Goal: Task Accomplishment & Management: Use online tool/utility

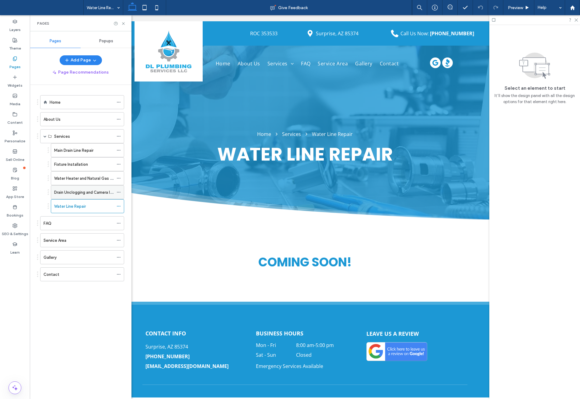
click at [78, 195] on label "Drain Unclogging and Camera Inspections" at bounding box center [92, 192] width 77 height 11
click at [84, 207] on label "Water Line Repair" at bounding box center [70, 206] width 32 height 11
click at [72, 271] on div "Contact" at bounding box center [79, 274] width 70 height 13
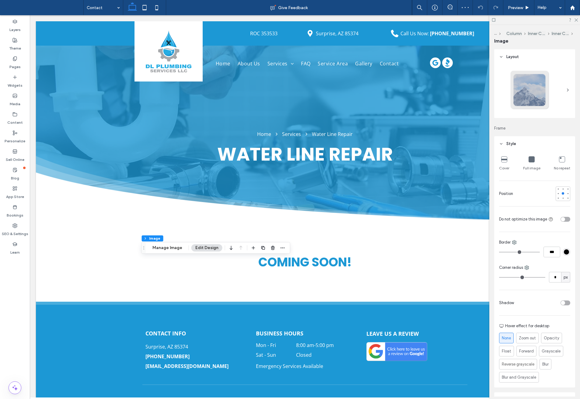
type input "**"
type input "****"
type input "**"
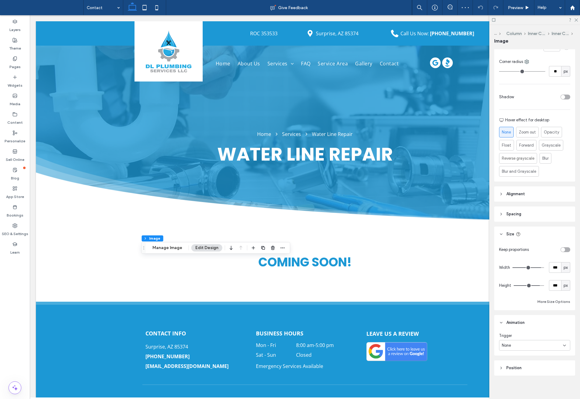
scroll to position [209, 0]
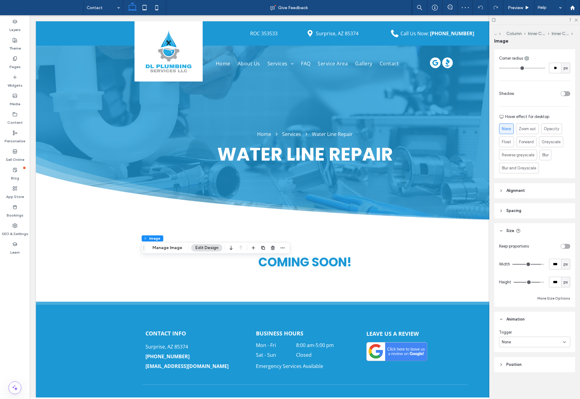
click at [527, 344] on div "None" at bounding box center [532, 342] width 61 height 6
click at [527, 366] on div "Entrance" at bounding box center [533, 363] width 68 height 11
click at [526, 366] on div "None" at bounding box center [532, 368] width 61 height 6
click at [507, 314] on span "Fade In" at bounding box center [508, 314] width 13 height 6
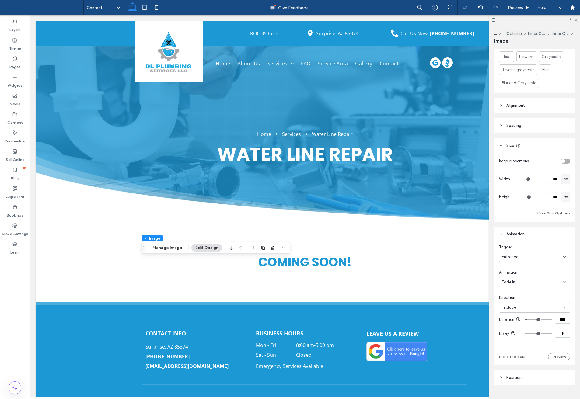
scroll to position [301, 0]
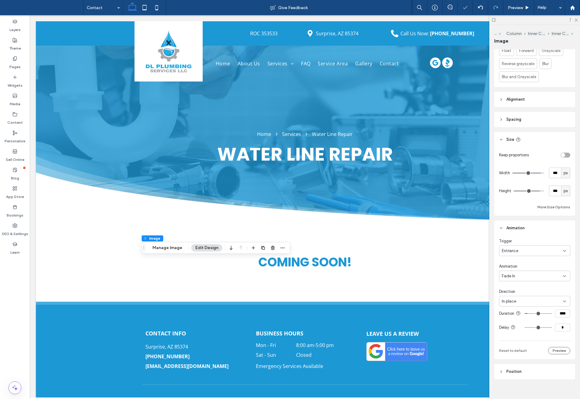
click at [523, 303] on div "In place" at bounding box center [532, 302] width 61 height 6
click at [520, 330] on div "From left" at bounding box center [533, 333] width 68 height 11
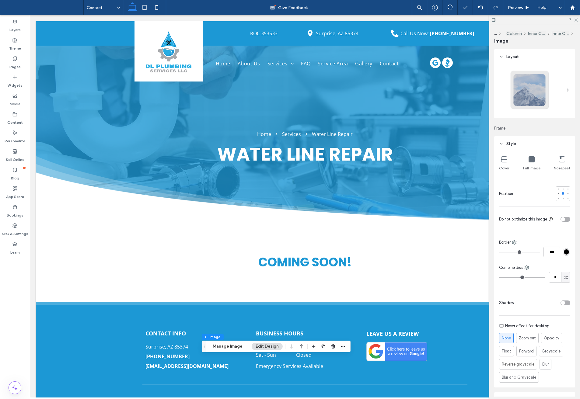
type input "**"
type input "****"
type input "**"
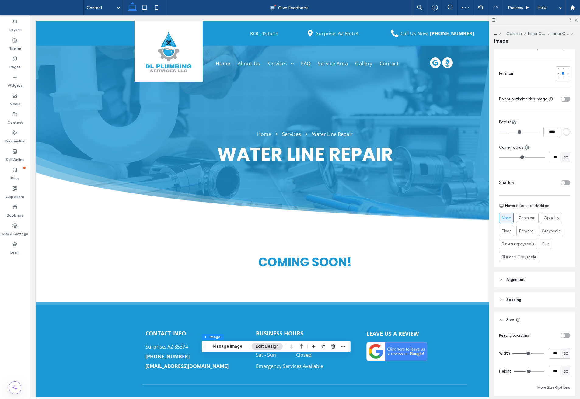
scroll to position [209, 0]
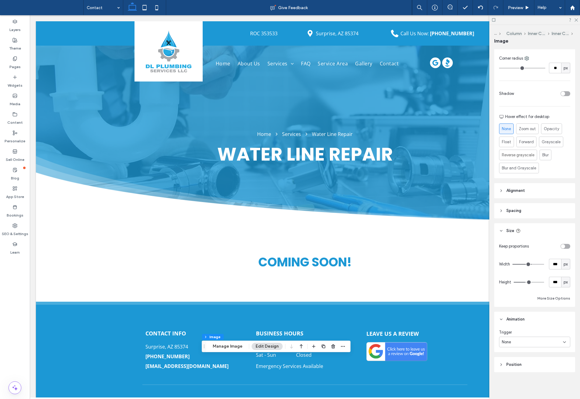
click at [525, 342] on div "None" at bounding box center [532, 342] width 61 height 6
click at [526, 362] on div "Entrance" at bounding box center [533, 363] width 68 height 11
click at [529, 366] on div "None" at bounding box center [532, 368] width 61 height 6
click at [518, 315] on div "Fade In" at bounding box center [533, 314] width 68 height 11
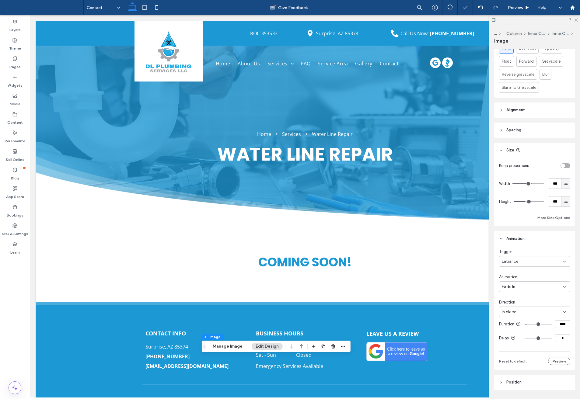
scroll to position [301, 0]
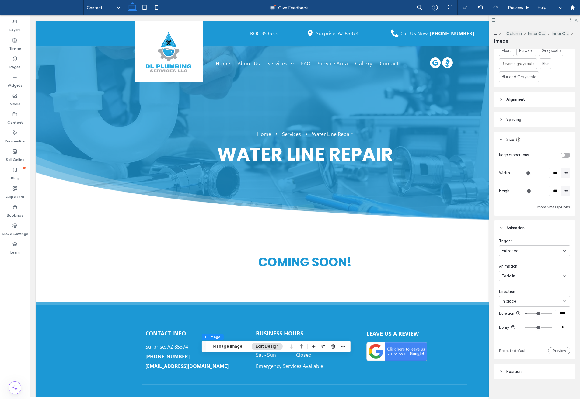
click at [525, 301] on div "In place" at bounding box center [532, 302] width 61 height 6
click at [525, 345] on span "From bottom" at bounding box center [513, 344] width 23 height 6
click at [529, 287] on div "Trigger Entrance Animation Fade In Direction From bottom Duration **** Delay * …" at bounding box center [534, 303] width 71 height 130
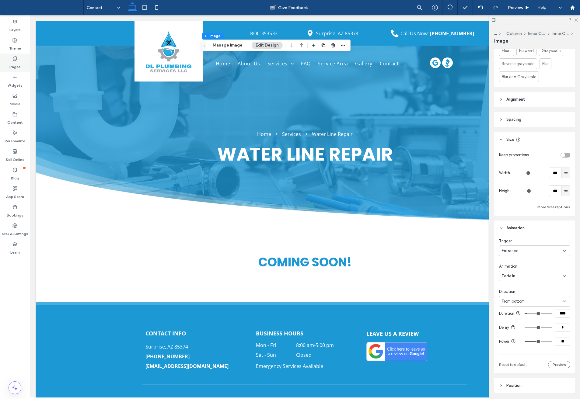
click at [20, 61] on label "Pages" at bounding box center [14, 65] width 11 height 9
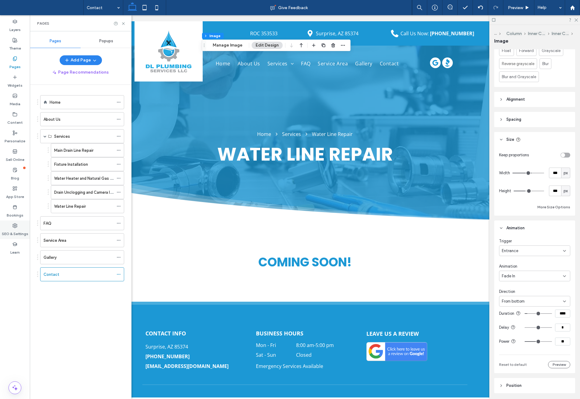
click at [16, 228] on use at bounding box center [15, 226] width 4 height 4
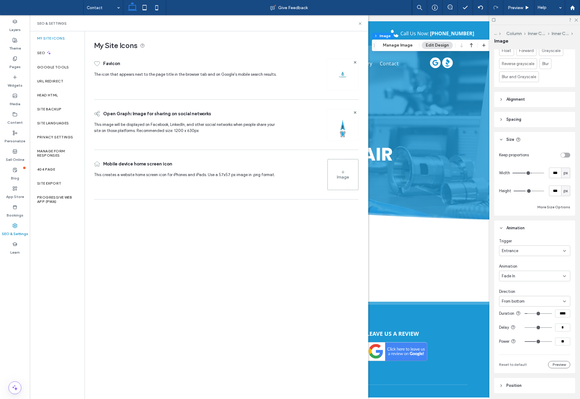
click at [188, 244] on div "My Site Icons Favicon The icon that appears next to the page title in the brows…" at bounding box center [226, 214] width 283 height 367
click at [57, 54] on div "SEO" at bounding box center [57, 52] width 55 height 15
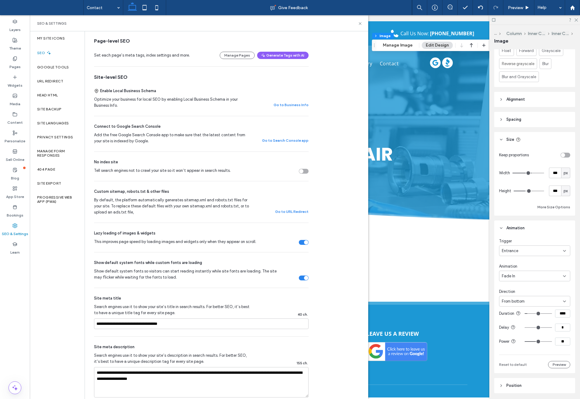
scroll to position [167, 0]
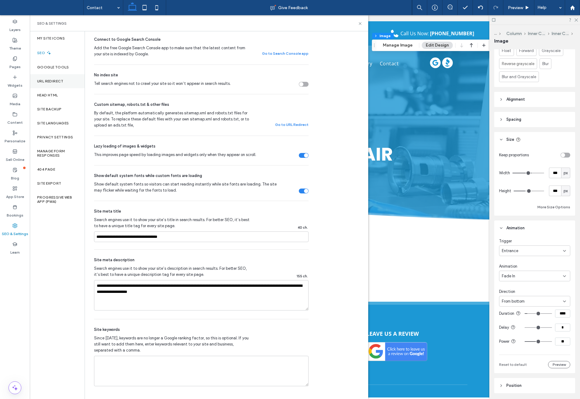
click at [49, 80] on label "URL Redirect" at bounding box center [50, 81] width 26 height 4
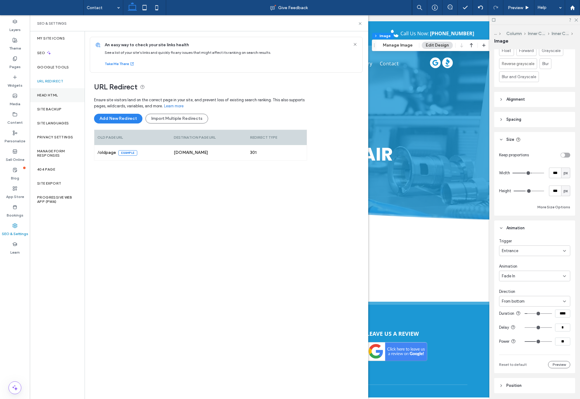
click at [49, 95] on label "Head HTML" at bounding box center [47, 95] width 21 height 4
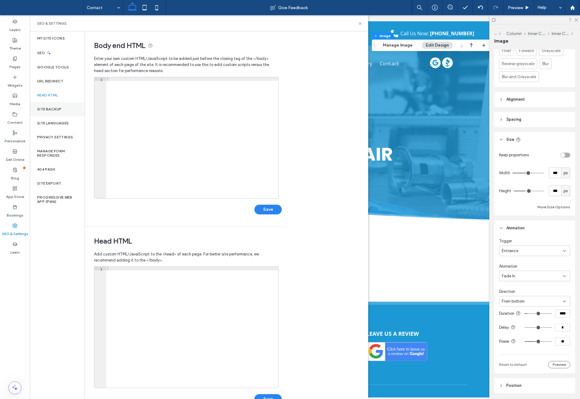
click at [51, 109] on label "Site Backup" at bounding box center [49, 109] width 24 height 4
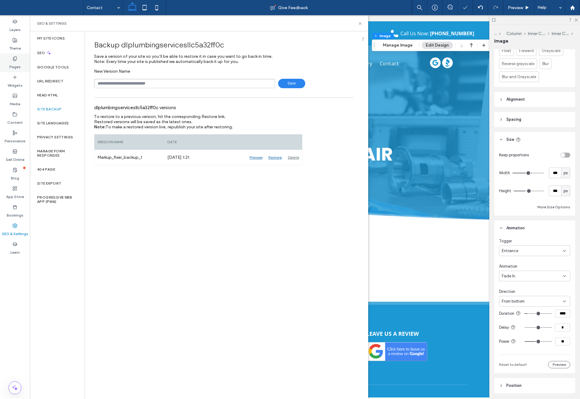
click at [13, 61] on icon at bounding box center [14, 58] width 5 height 5
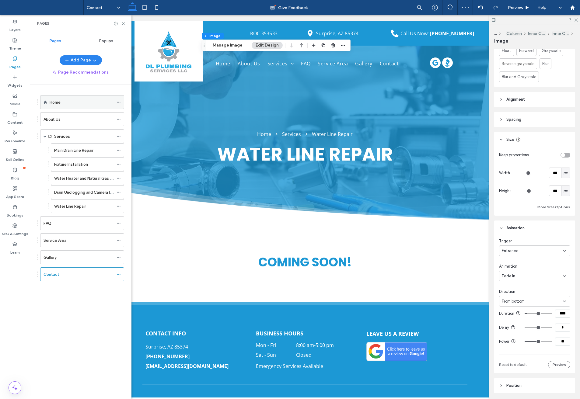
click at [69, 99] on div "Home" at bounding box center [82, 102] width 64 height 6
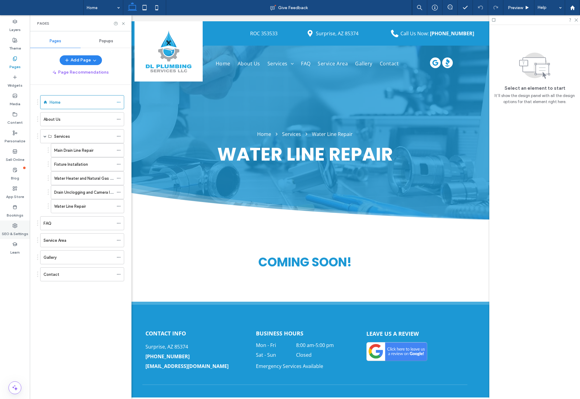
click at [16, 229] on label "SEO & Settings" at bounding box center [15, 232] width 26 height 9
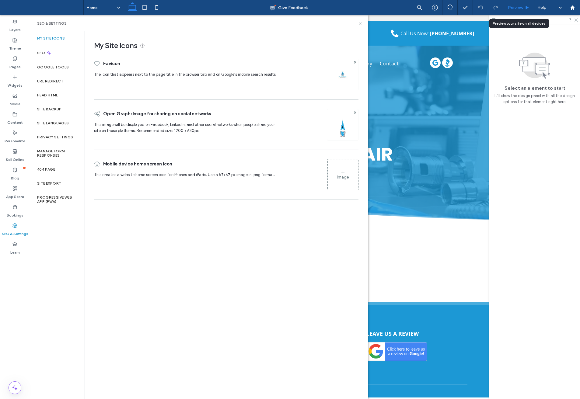
click at [508, 8] on span "Preview" at bounding box center [515, 7] width 15 height 5
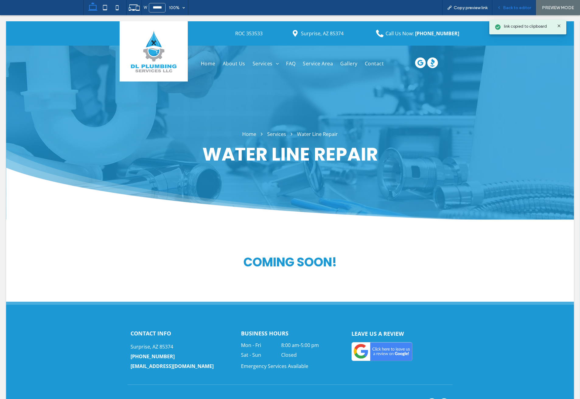
click at [513, 10] on span "Back to editor" at bounding box center [517, 7] width 28 height 5
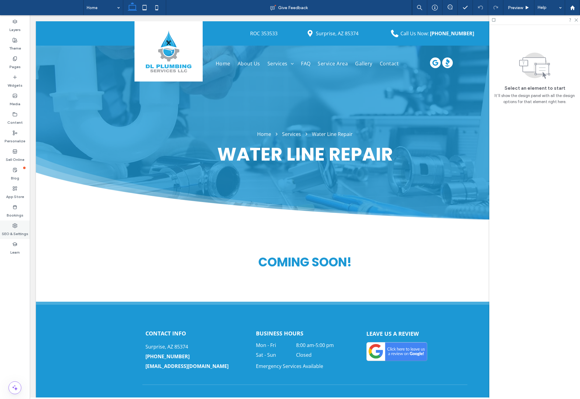
click at [12, 224] on div "SEO & Settings" at bounding box center [15, 230] width 30 height 19
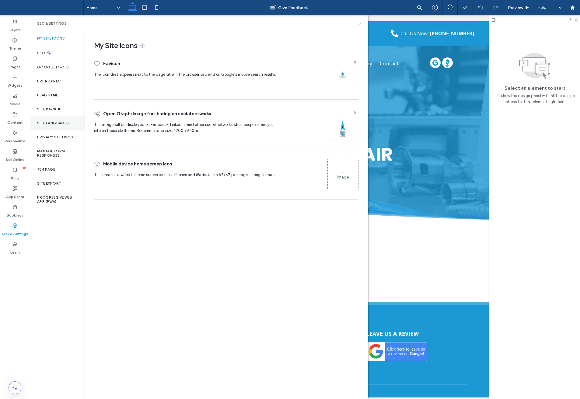
click at [55, 122] on label "Site Languages" at bounding box center [53, 123] width 32 height 4
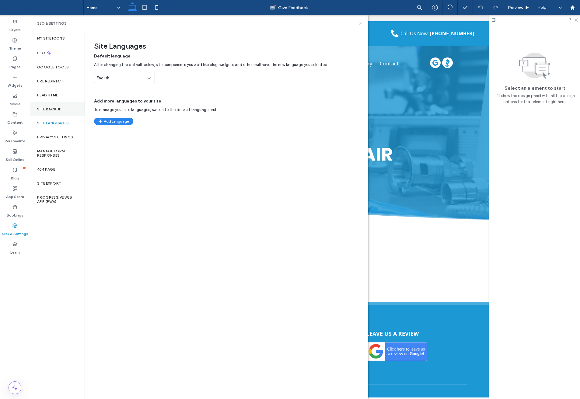
click at [56, 111] on label "Site Backup" at bounding box center [49, 109] width 24 height 4
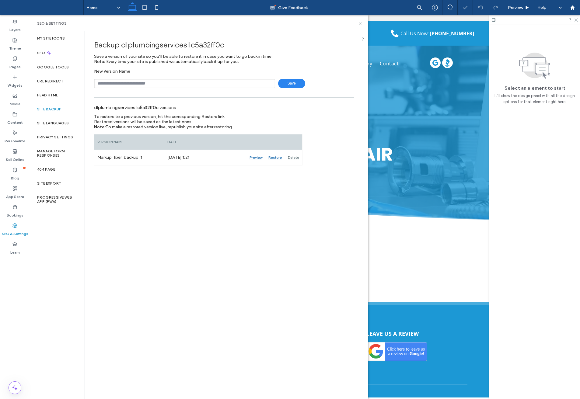
click at [137, 85] on input "text" at bounding box center [184, 83] width 181 height 9
type input "**********"
click at [292, 83] on span "Save" at bounding box center [291, 83] width 27 height 9
click at [209, 221] on div "Backup dlplumbingservicesllc5a32ff0c Save a version of your site so you’ll be a…" at bounding box center [224, 214] width 278 height 367
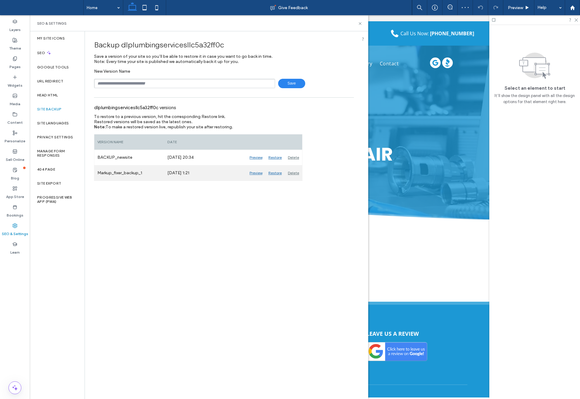
click at [296, 172] on div "Delete" at bounding box center [293, 173] width 17 height 15
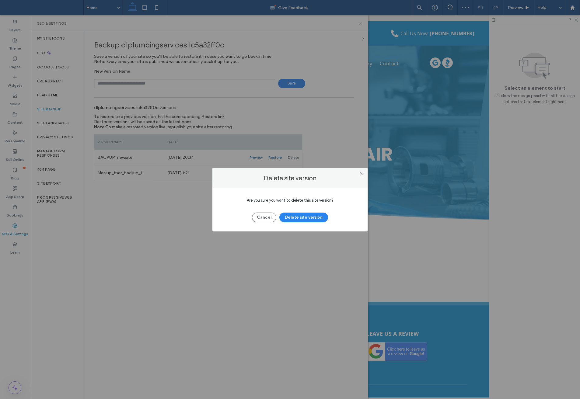
click at [303, 219] on button "Delete site version" at bounding box center [303, 218] width 49 height 10
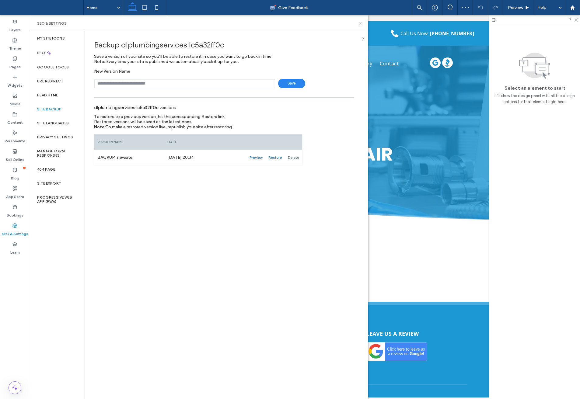
click at [229, 209] on div "Backup dlplumbingservicesllc5a32ff0c Save a version of your site so you’ll be a…" at bounding box center [224, 214] width 278 height 367
click at [196, 199] on div "Backup dlplumbingservicesllc5a32ff0c Save a version of your site so you’ll be a…" at bounding box center [224, 214] width 278 height 367
click at [514, 7] on span "Preview" at bounding box center [515, 7] width 15 height 5
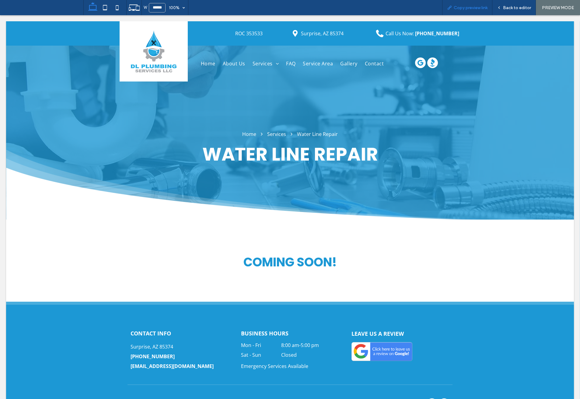
click at [457, 12] on div "Copy preview link" at bounding box center [467, 7] width 50 height 15
click at [465, 6] on span "Copy preview link" at bounding box center [471, 7] width 34 height 5
click at [513, 10] on div "Back to editor" at bounding box center [514, 7] width 44 height 15
click at [507, 7] on span "Back to editor" at bounding box center [517, 7] width 28 height 5
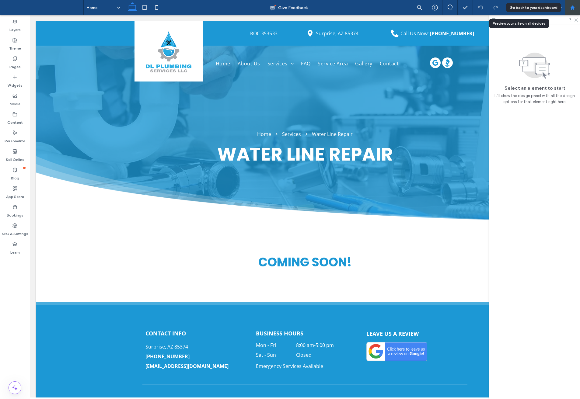
click at [571, 9] on use at bounding box center [572, 7] width 5 height 5
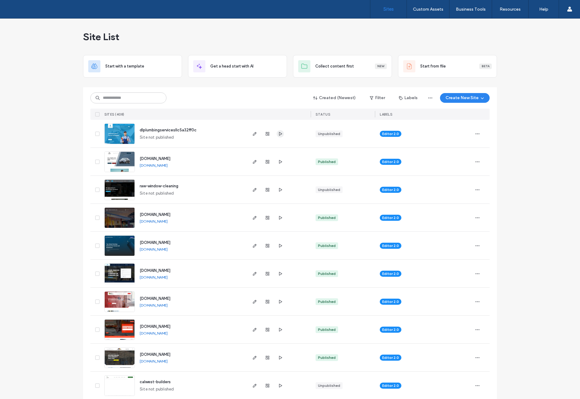
click at [279, 135] on use "button" at bounding box center [280, 134] width 3 height 4
click at [253, 134] on icon "button" at bounding box center [254, 133] width 5 height 5
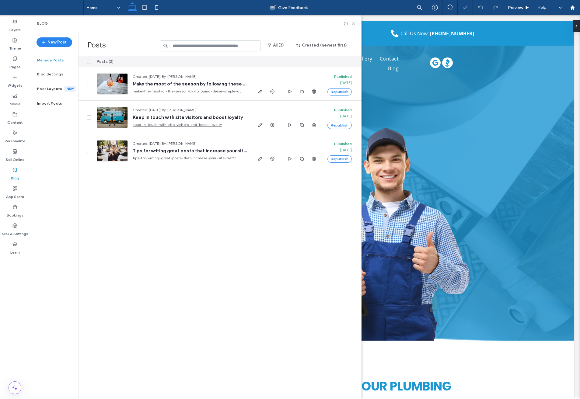
click at [354, 23] on icon at bounding box center [353, 23] width 5 height 5
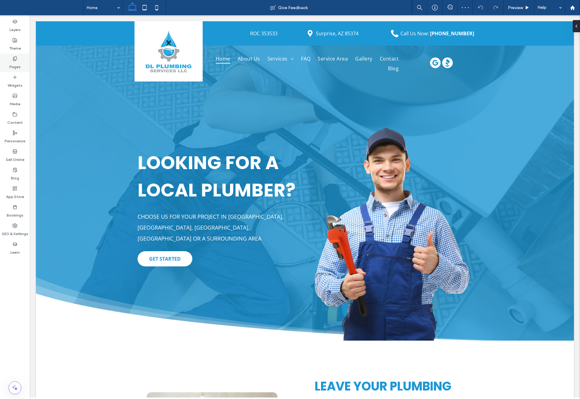
click at [18, 61] on label "Pages" at bounding box center [14, 65] width 11 height 9
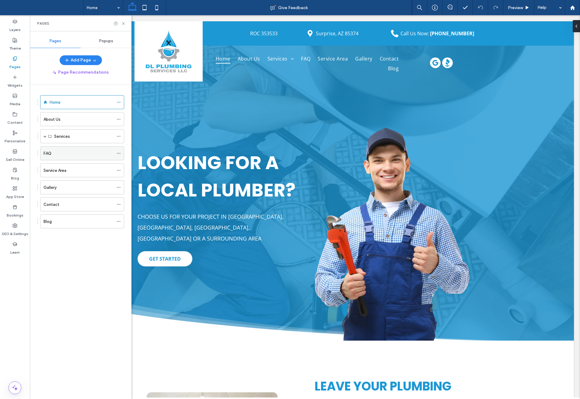
click at [60, 154] on div "FAQ" at bounding box center [79, 153] width 70 height 6
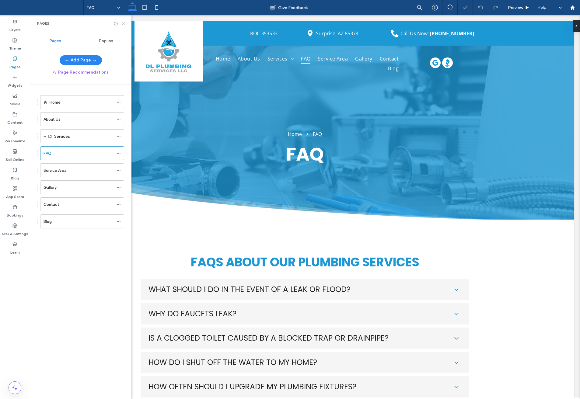
click at [122, 21] on icon at bounding box center [123, 23] width 5 height 5
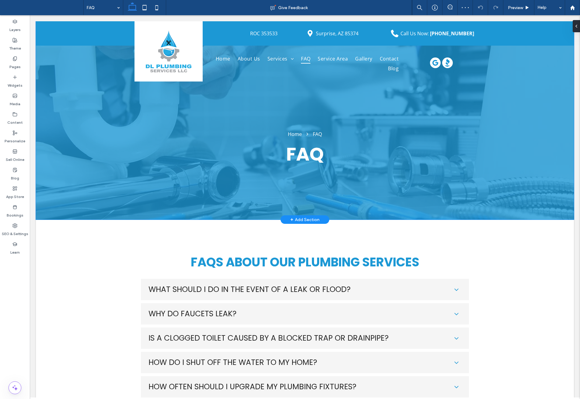
click at [44, 192] on div "Home FAQ FAQ" at bounding box center [305, 120] width 538 height 198
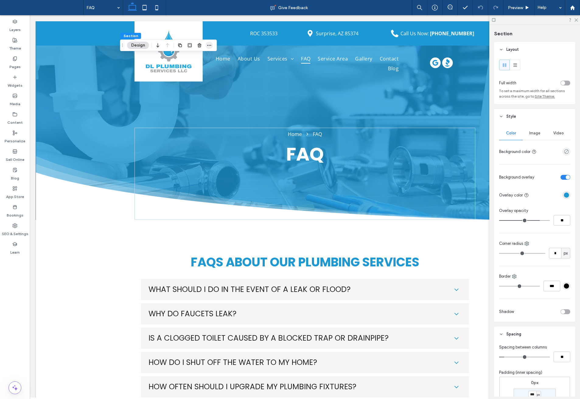
click at [211, 45] on icon "button" at bounding box center [209, 45] width 5 height 5
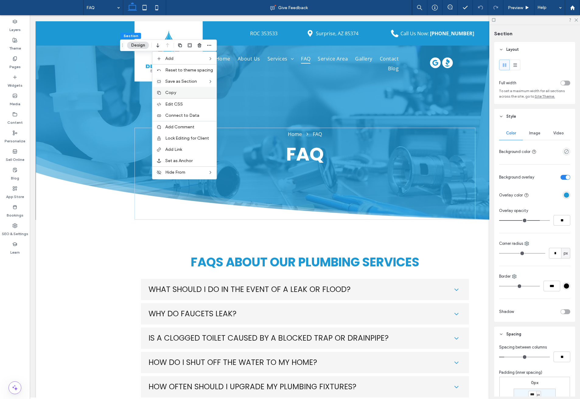
click at [173, 93] on span "Copy" at bounding box center [170, 92] width 11 height 5
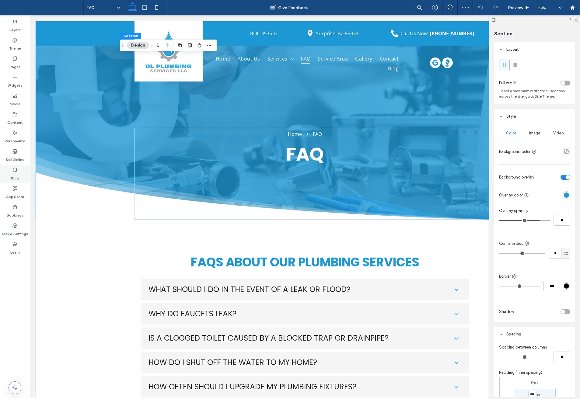
click at [15, 171] on icon at bounding box center [14, 170] width 5 height 5
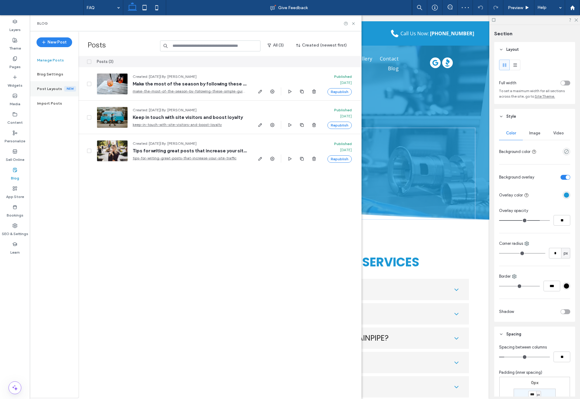
click at [51, 89] on label "Post Layouts" at bounding box center [50, 89] width 27 height 4
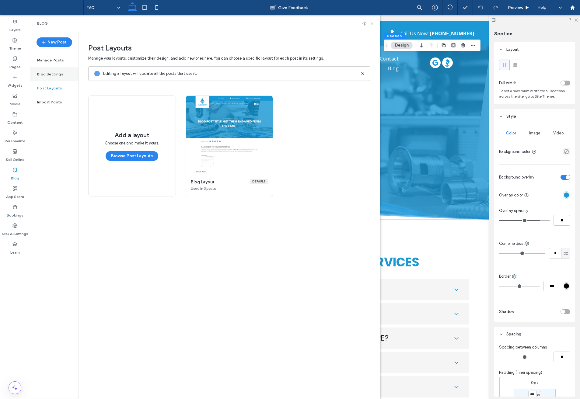
click at [48, 74] on label "Blog Settings" at bounding box center [50, 74] width 26 height 4
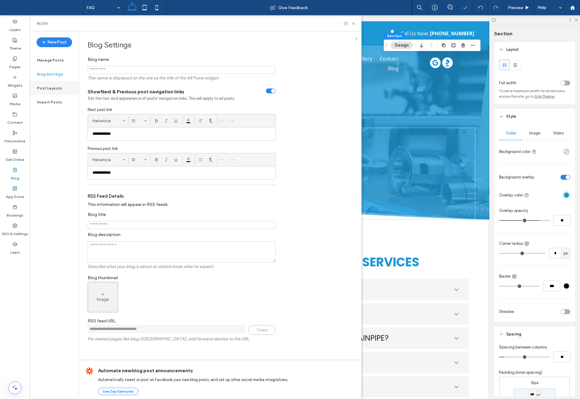
click at [50, 88] on label "Post Layouts" at bounding box center [49, 88] width 25 height 4
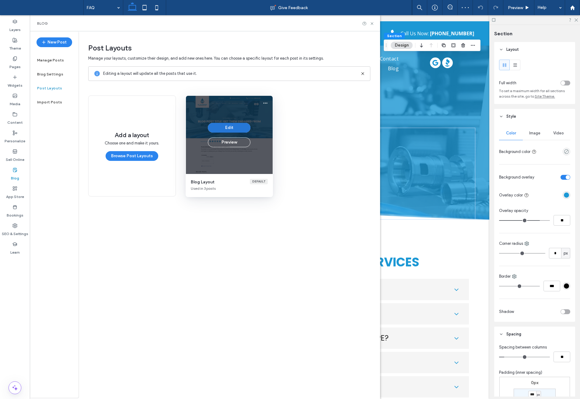
click at [236, 125] on button "Edit" at bounding box center [229, 128] width 43 height 10
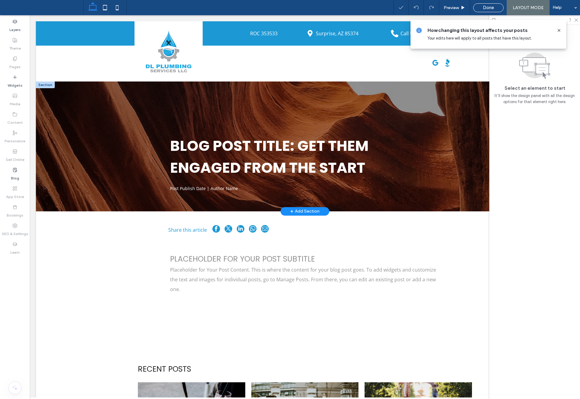
click at [46, 84] on div at bounding box center [45, 85] width 19 height 7
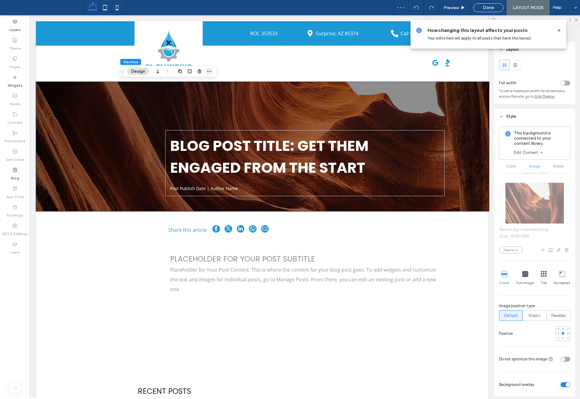
click at [209, 69] on icon "button" at bounding box center [209, 71] width 5 height 5
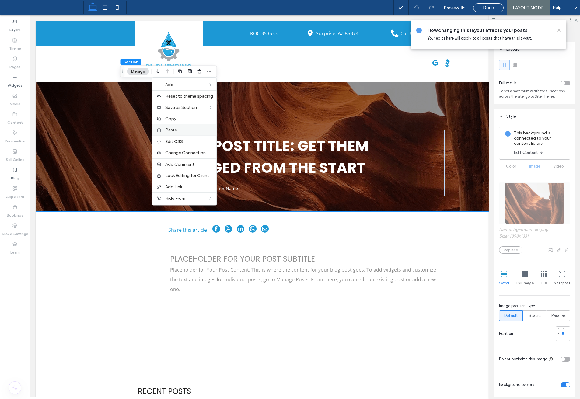
click at [178, 133] on div "Paste" at bounding box center [184, 129] width 64 height 11
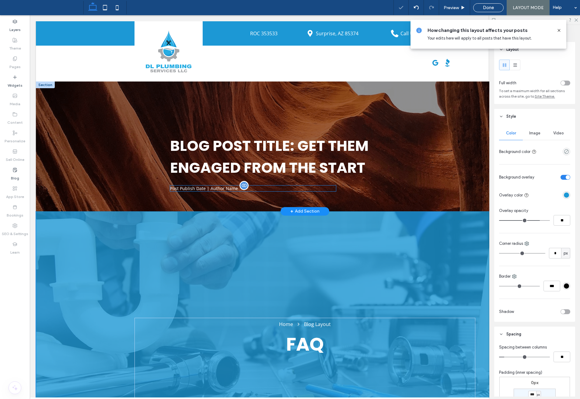
type input "***"
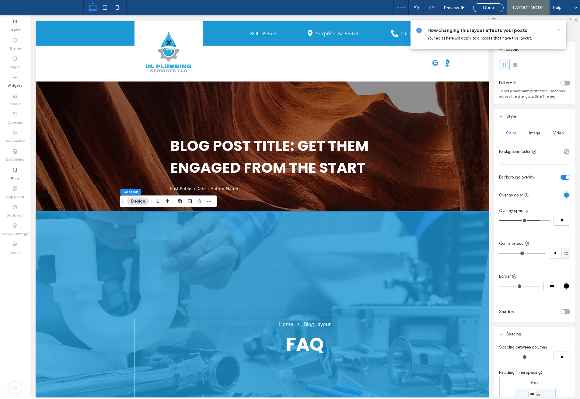
click at [166, 202] on icon "button" at bounding box center [167, 201] width 7 height 11
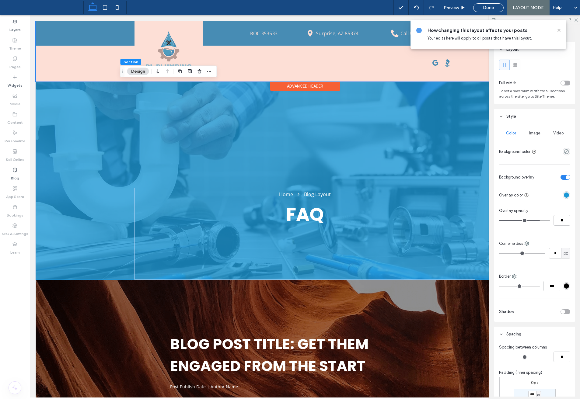
click at [296, 85] on div "Advanced Header" at bounding box center [305, 86] width 70 height 9
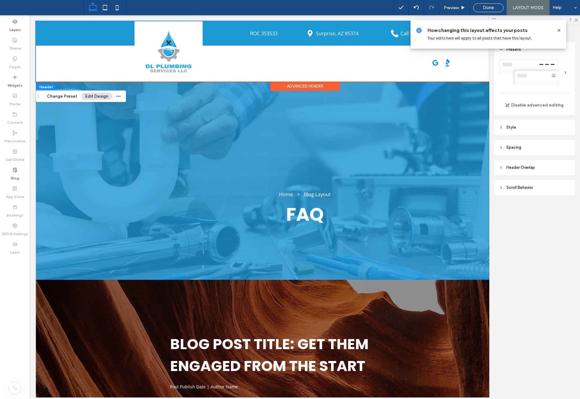
click at [296, 85] on div "Advanced Header" at bounding box center [305, 86] width 70 height 9
click at [516, 170] on span "Header Overlap" at bounding box center [521, 168] width 29 height 6
click at [567, 183] on div "toggle" at bounding box center [566, 183] width 10 height 5
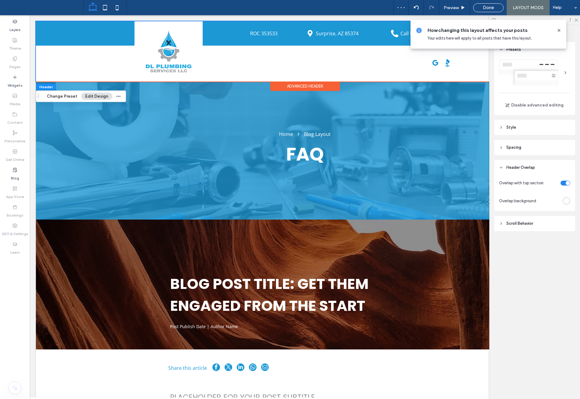
click at [565, 199] on div "rgba(255, 255, 255, 1)" at bounding box center [566, 200] width 5 height 5
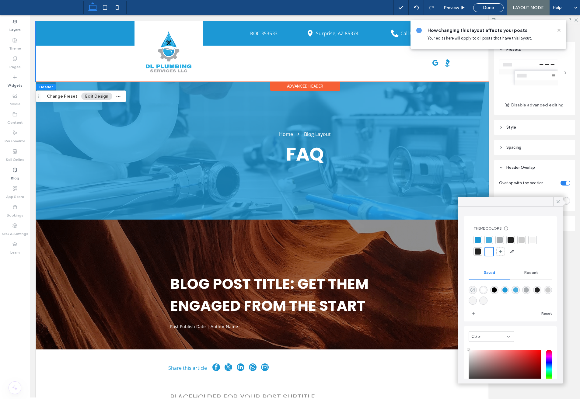
click at [471, 289] on icon "rgba(0,0,0,0)" at bounding box center [472, 290] width 5 height 5
type input "*******"
type input "*"
type input "**"
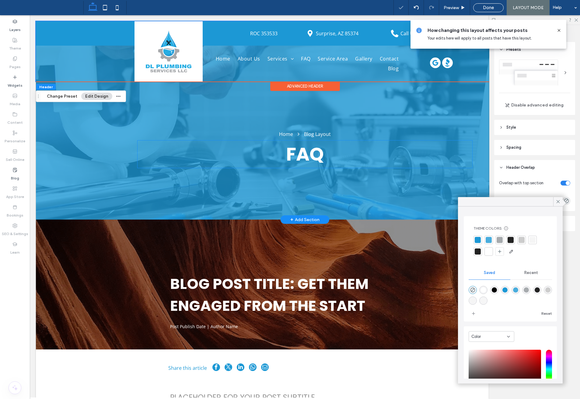
click at [187, 158] on h1 "FAQ" at bounding box center [305, 154] width 335 height 27
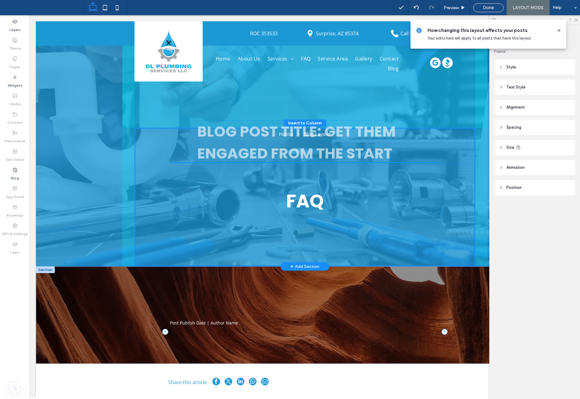
drag, startPoint x: 242, startPoint y: 300, endPoint x: 301, endPoint y: 163, distance: 149.2
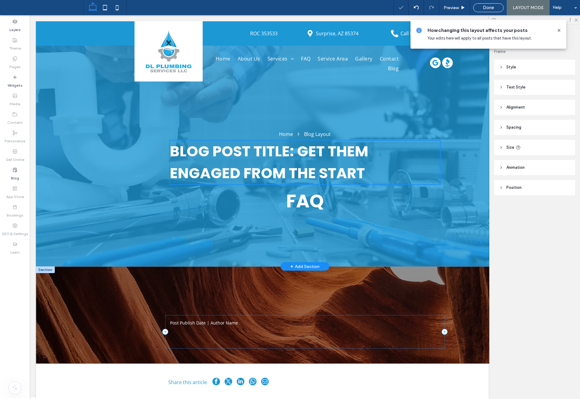
type input "**"
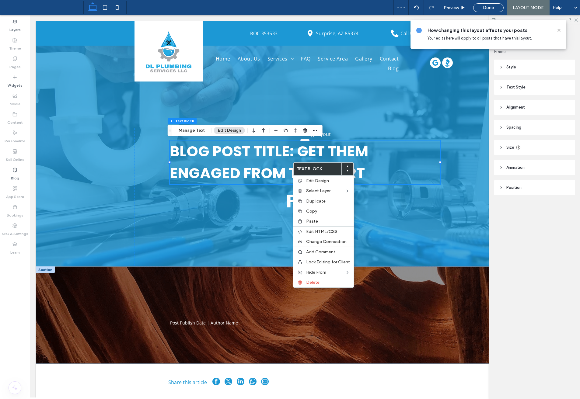
click at [515, 72] on header "Style" at bounding box center [534, 67] width 81 height 15
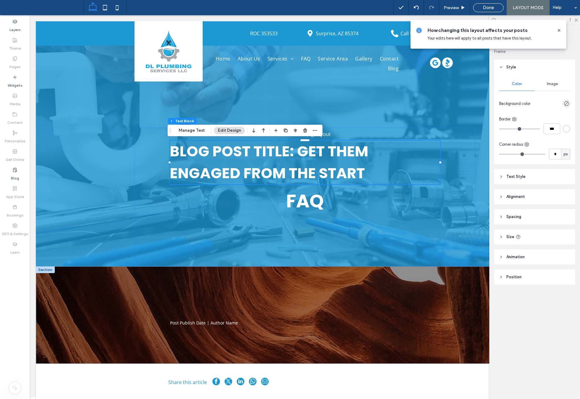
click at [516, 178] on span "Text Style" at bounding box center [516, 177] width 19 height 6
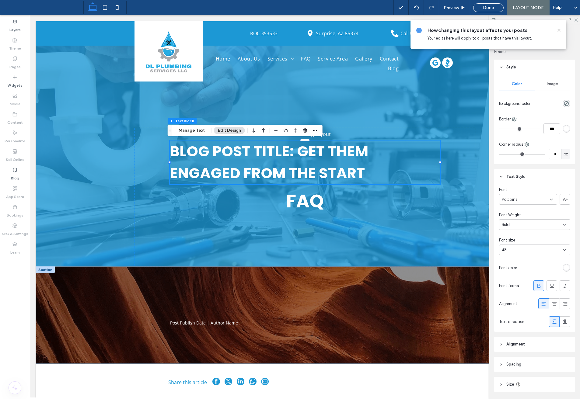
click at [522, 341] on header "Alignment" at bounding box center [534, 344] width 81 height 15
click at [553, 304] on icon at bounding box center [555, 304] width 6 height 6
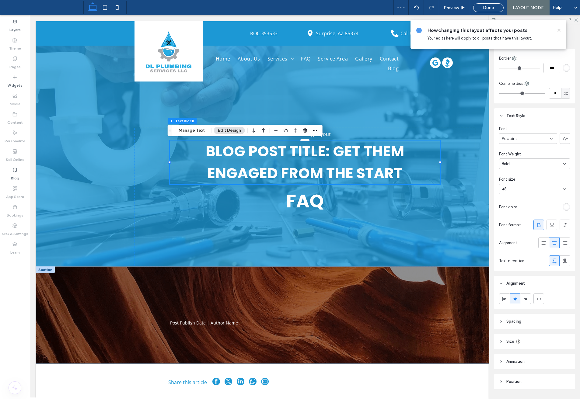
scroll to position [78, 0]
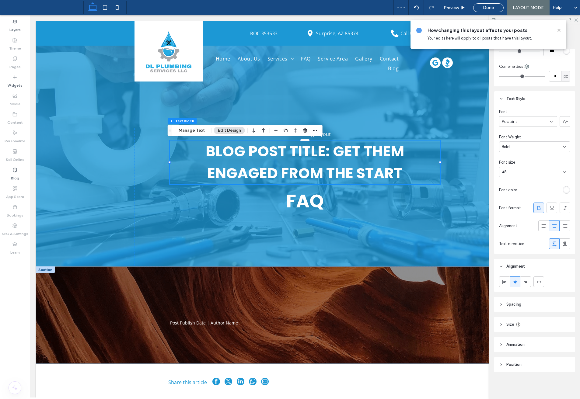
click at [528, 328] on header "Size" at bounding box center [534, 324] width 81 height 15
click at [549, 341] on input "****" at bounding box center [555, 340] width 12 height 11
type input "***"
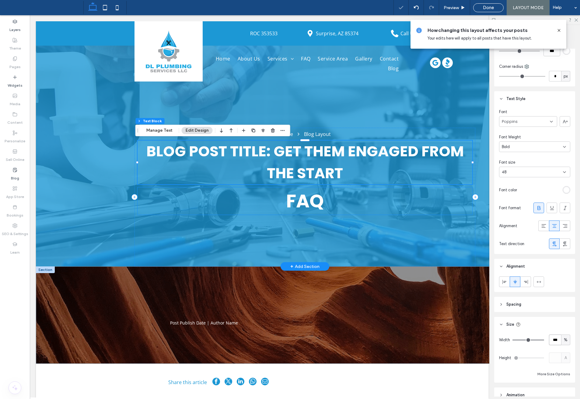
click at [315, 202] on span "FAQ" at bounding box center [305, 201] width 38 height 26
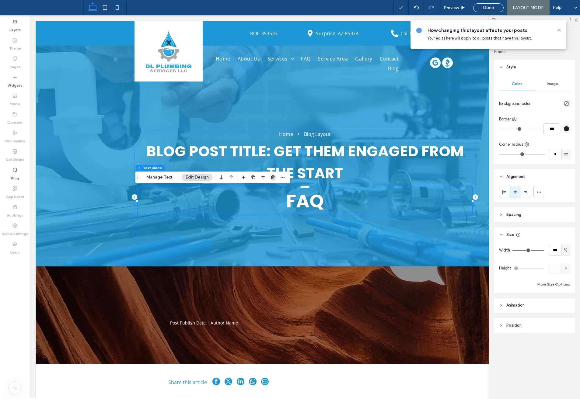
click at [273, 175] on icon "button" at bounding box center [273, 177] width 5 height 5
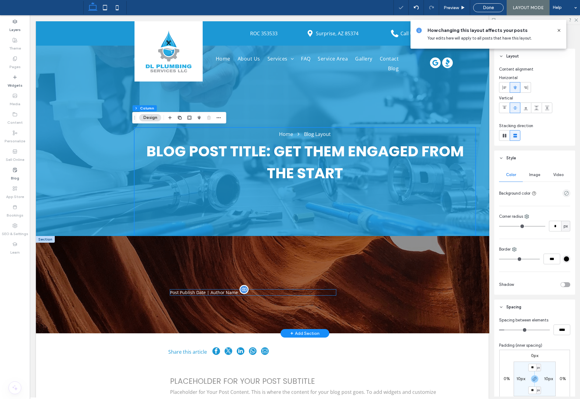
click at [230, 294] on div "Post Publish Date | Author Name" at bounding box center [253, 293] width 166 height 6
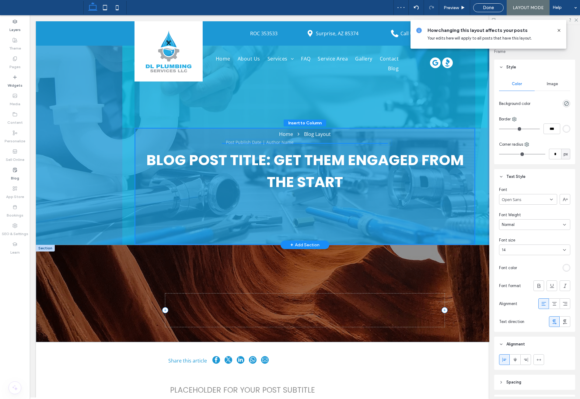
drag, startPoint x: 225, startPoint y: 294, endPoint x: 313, endPoint y: 159, distance: 161.3
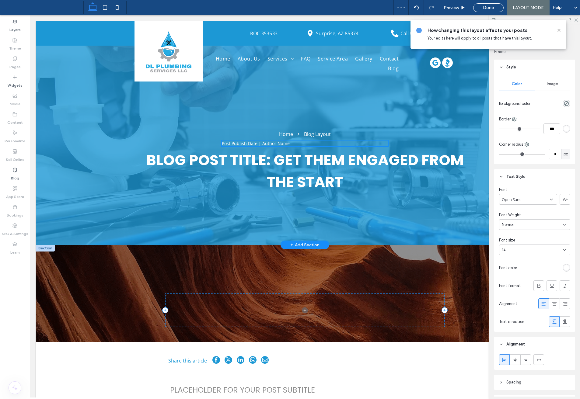
type input "**"
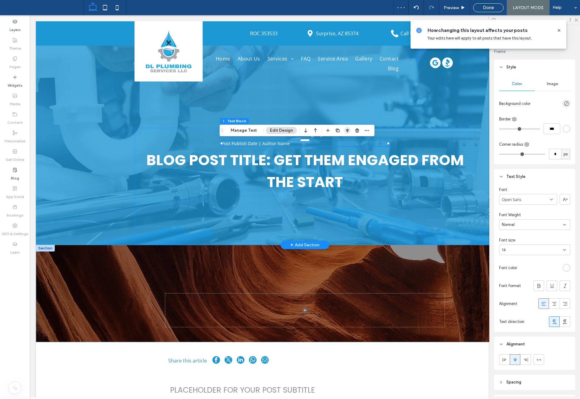
click at [347, 128] on icon "button" at bounding box center [347, 130] width 5 height 5
click at [339, 141] on icon "center" at bounding box center [341, 142] width 5 height 5
click at [552, 306] on icon at bounding box center [555, 304] width 6 height 6
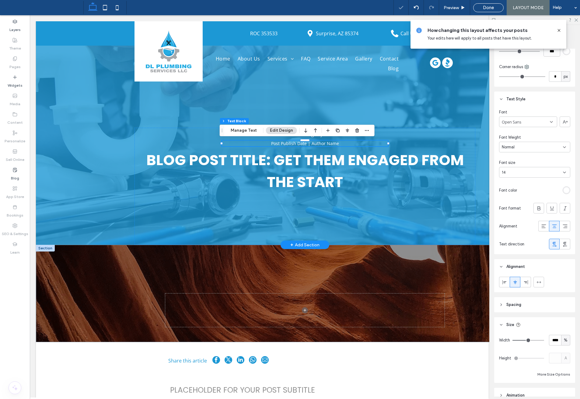
scroll to position [91, 0]
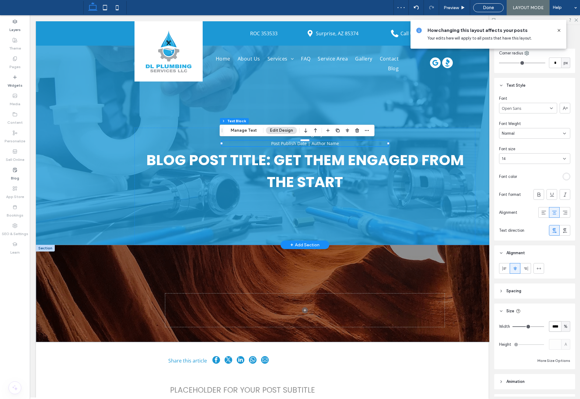
click at [554, 326] on input "****" at bounding box center [555, 326] width 12 height 11
type input "***"
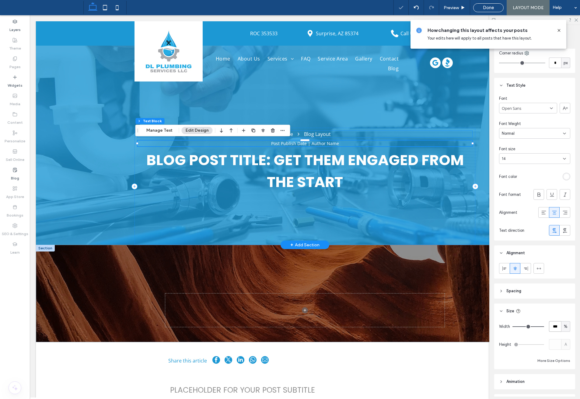
click at [350, 134] on nav "Home Blog Layout" at bounding box center [305, 134] width 335 height 7
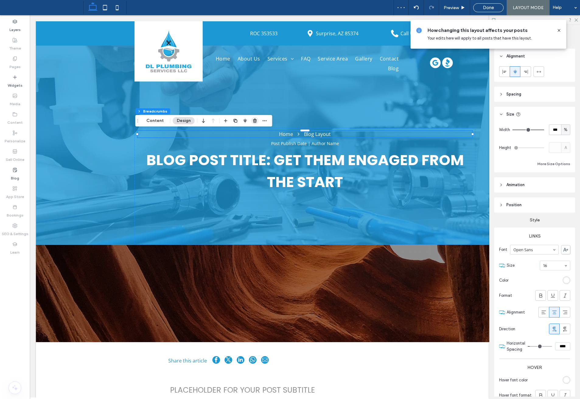
click at [254, 121] on icon "button" at bounding box center [255, 120] width 5 height 5
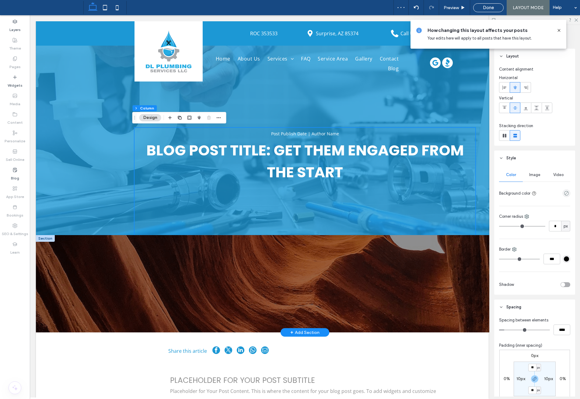
click at [44, 239] on div at bounding box center [45, 238] width 19 height 7
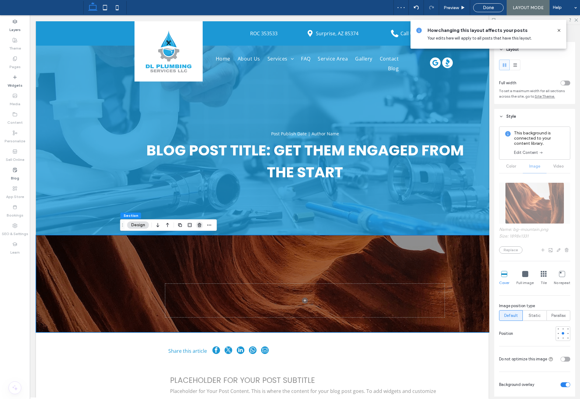
click at [201, 225] on icon "button" at bounding box center [199, 225] width 5 height 5
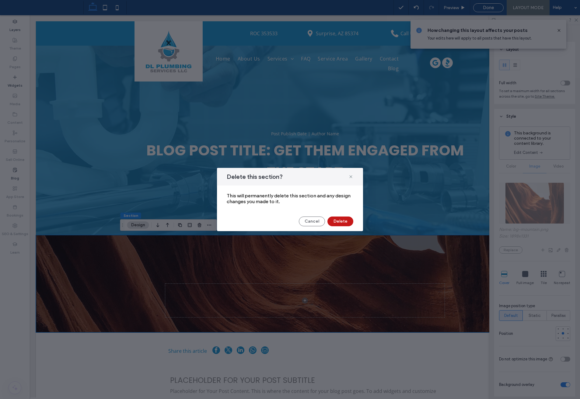
click at [341, 219] on button "Delete" at bounding box center [341, 222] width 26 height 10
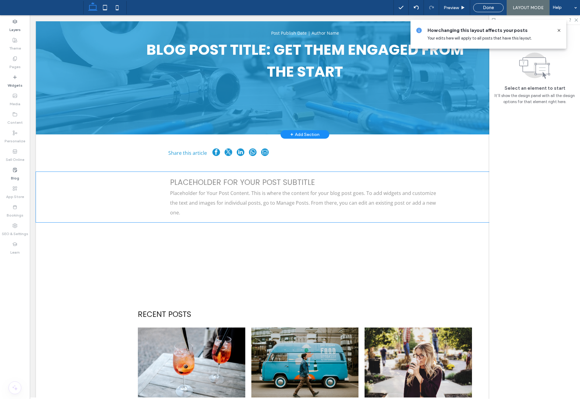
scroll to position [0, 0]
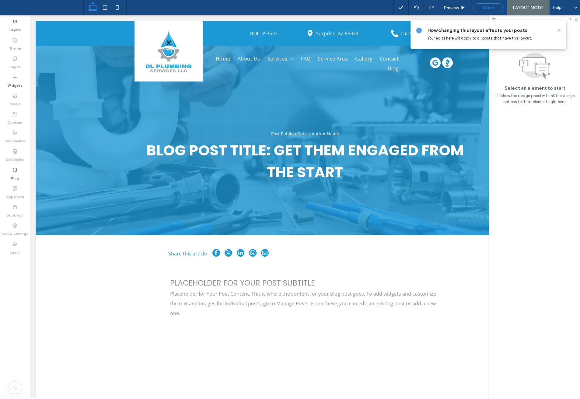
click at [488, 9] on span "Done" at bounding box center [488, 7] width 11 height 5
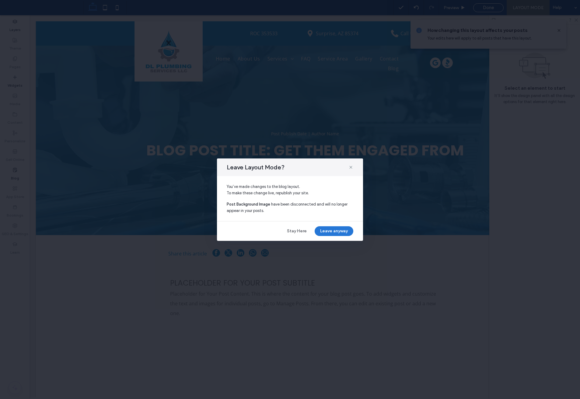
click at [332, 230] on button "Leave anyway" at bounding box center [334, 231] width 39 height 10
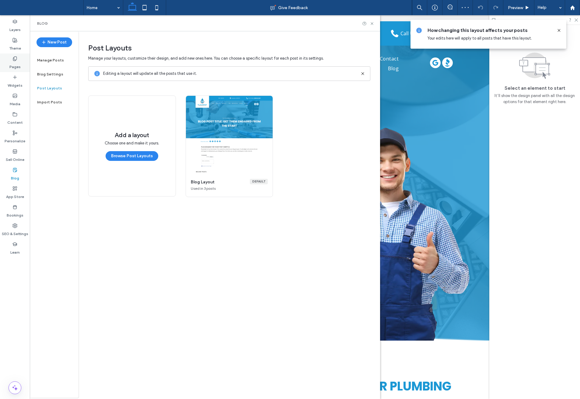
click at [13, 61] on icon at bounding box center [14, 58] width 5 height 5
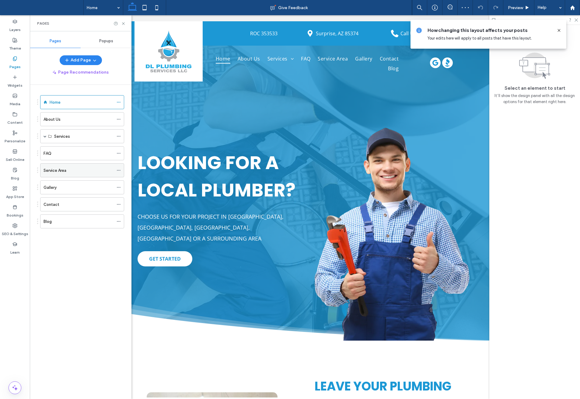
click at [54, 170] on label "Service Area" at bounding box center [55, 170] width 23 height 11
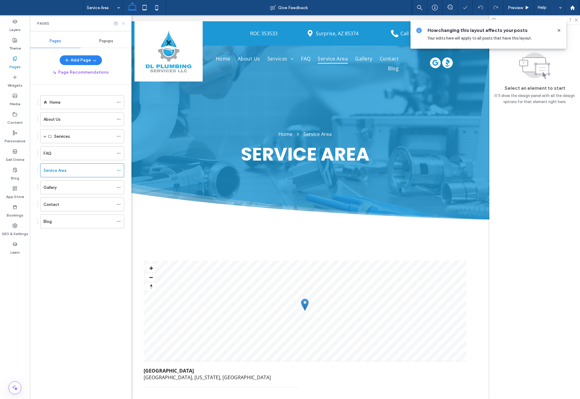
click at [123, 23] on use at bounding box center [123, 23] width 2 height 2
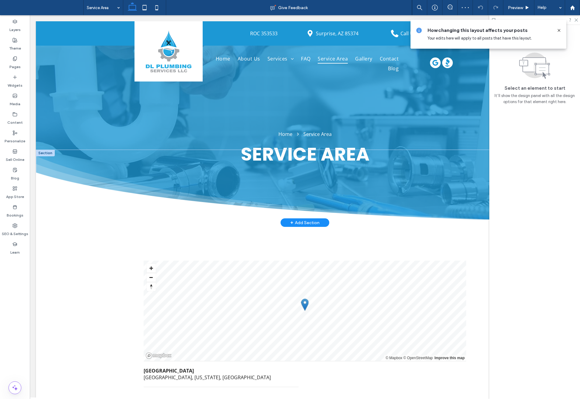
click at [43, 153] on div at bounding box center [45, 153] width 19 height 7
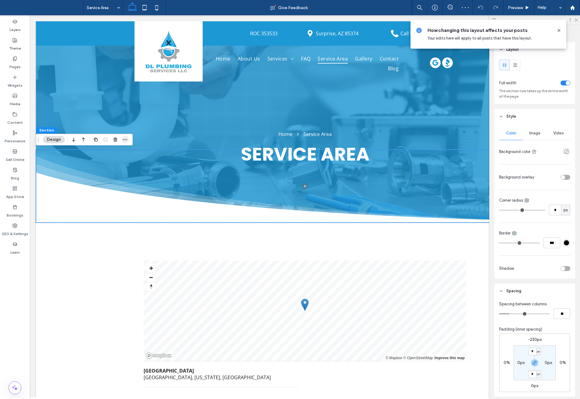
click at [127, 138] on icon "button" at bounding box center [125, 139] width 5 height 5
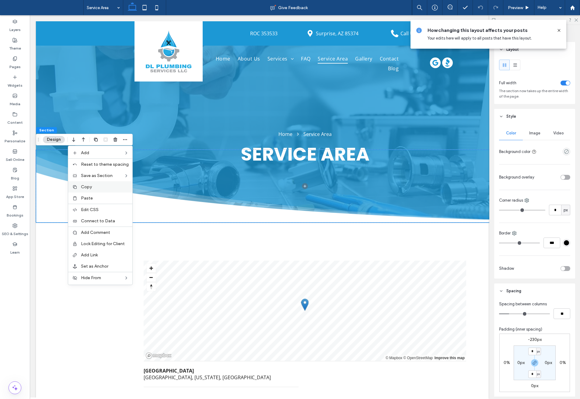
click at [88, 186] on span "Copy" at bounding box center [86, 186] width 11 height 5
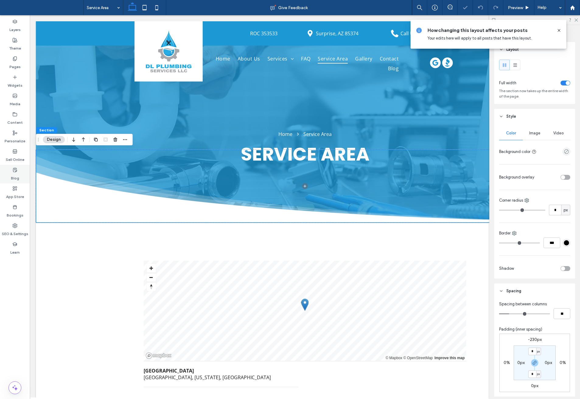
click at [17, 169] on use at bounding box center [15, 170] width 4 height 4
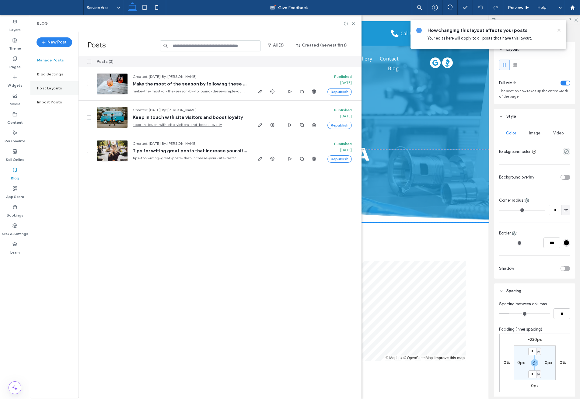
click at [53, 89] on label "Post Layouts" at bounding box center [49, 88] width 25 height 4
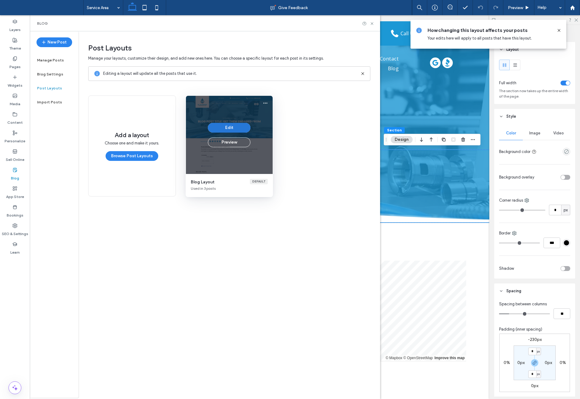
click at [225, 127] on button "Edit" at bounding box center [229, 128] width 43 height 10
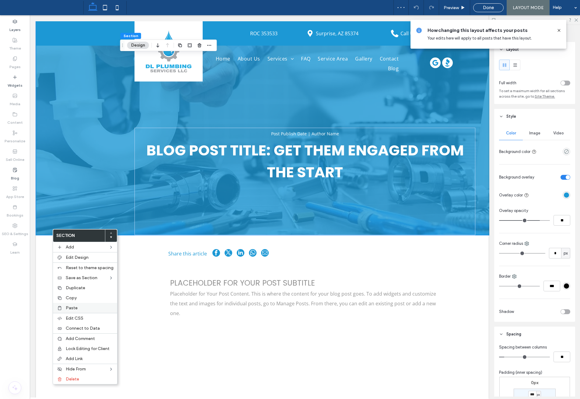
click at [83, 310] on label "Paste" at bounding box center [90, 308] width 48 height 5
